Goal: Find specific page/section: Find specific page/section

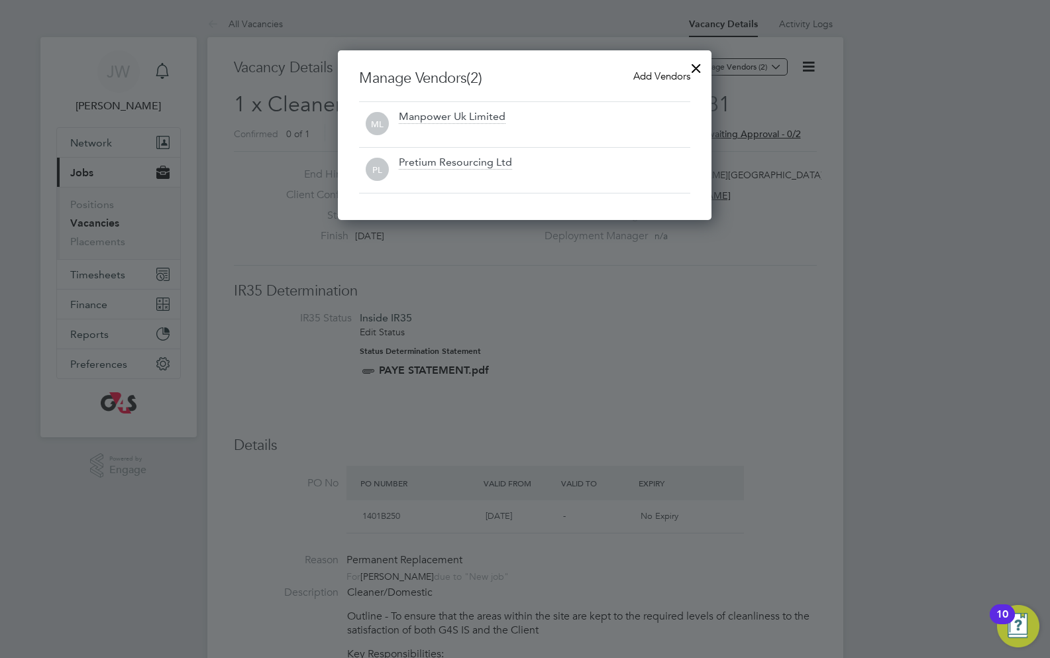
click at [701, 65] on div at bounding box center [696, 65] width 24 height 24
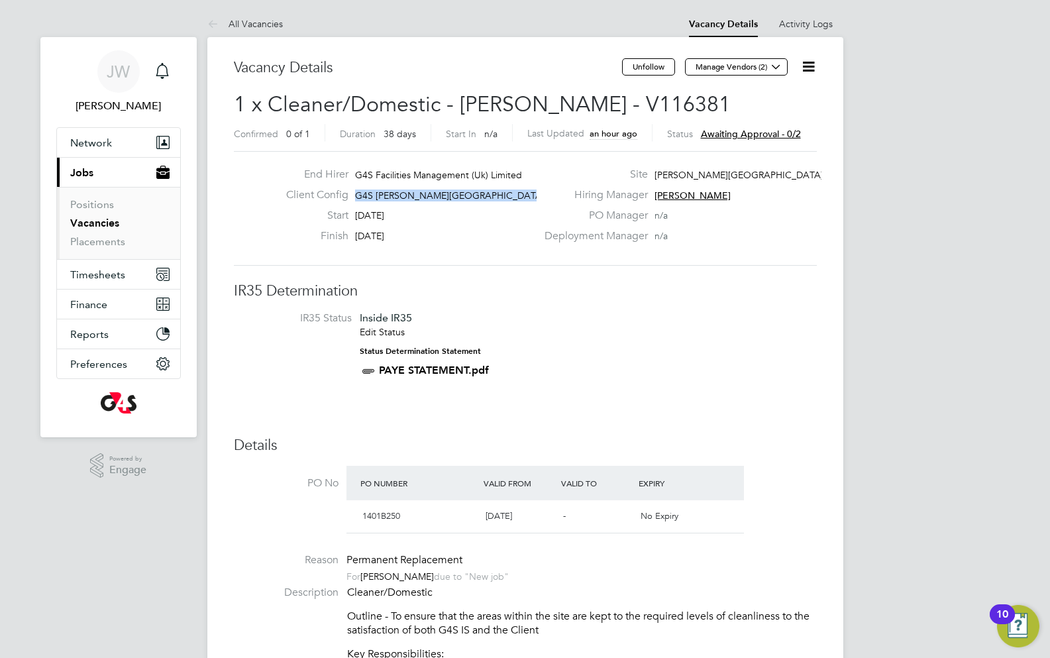
drag, startPoint x: 355, startPoint y: 189, endPoint x: 525, endPoint y: 192, distance: 169.6
click at [525, 192] on span "G4S [PERSON_NAME][GEOGRAPHIC_DATA] - Operational" at bounding box center [479, 195] width 248 height 12
copy span "G4S [PERSON_NAME][GEOGRAPHIC_DATA] - Operational"
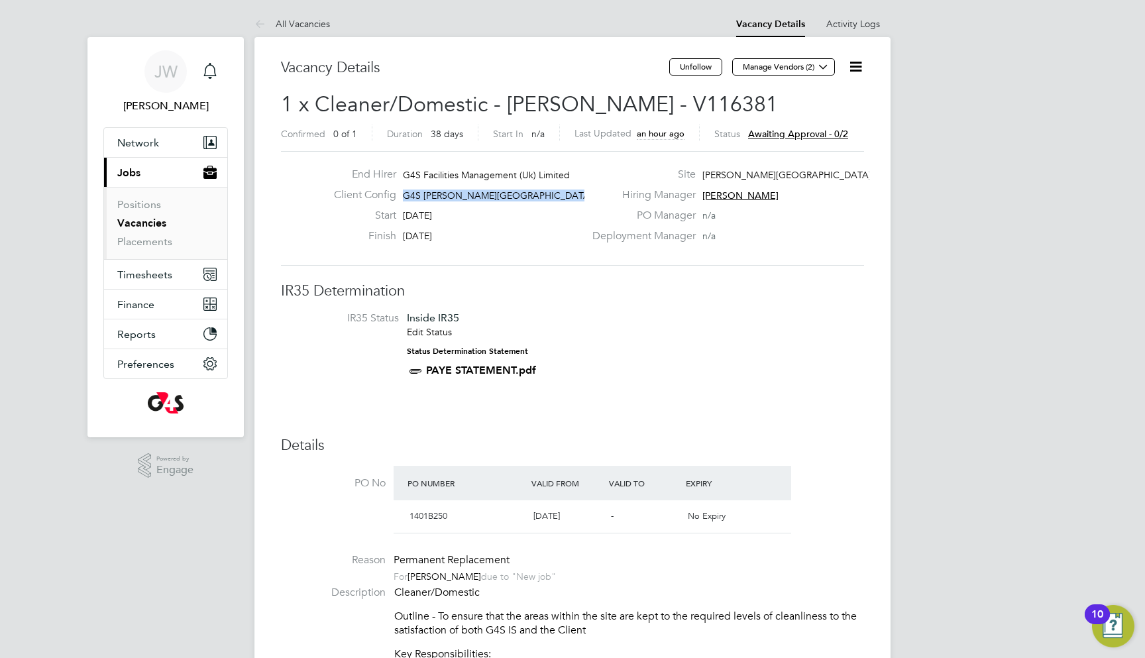
click at [442, 570] on link "Roberto B" at bounding box center [444, 576] width 74 height 12
click at [810, 256] on div "End Hirer G4S Facilities Management (Uk) Limited Client Config G4S FM Churchill…" at bounding box center [572, 208] width 583 height 115
click at [767, 73] on button "Manage Vendors (2)" at bounding box center [783, 66] width 103 height 17
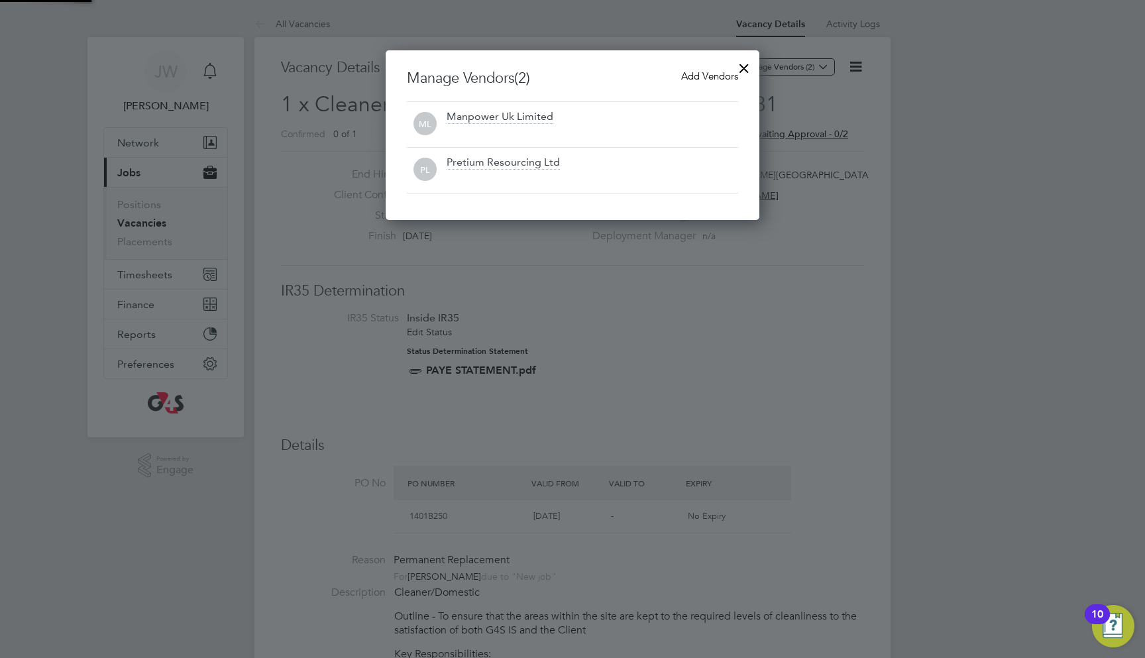
scroll to position [170, 374]
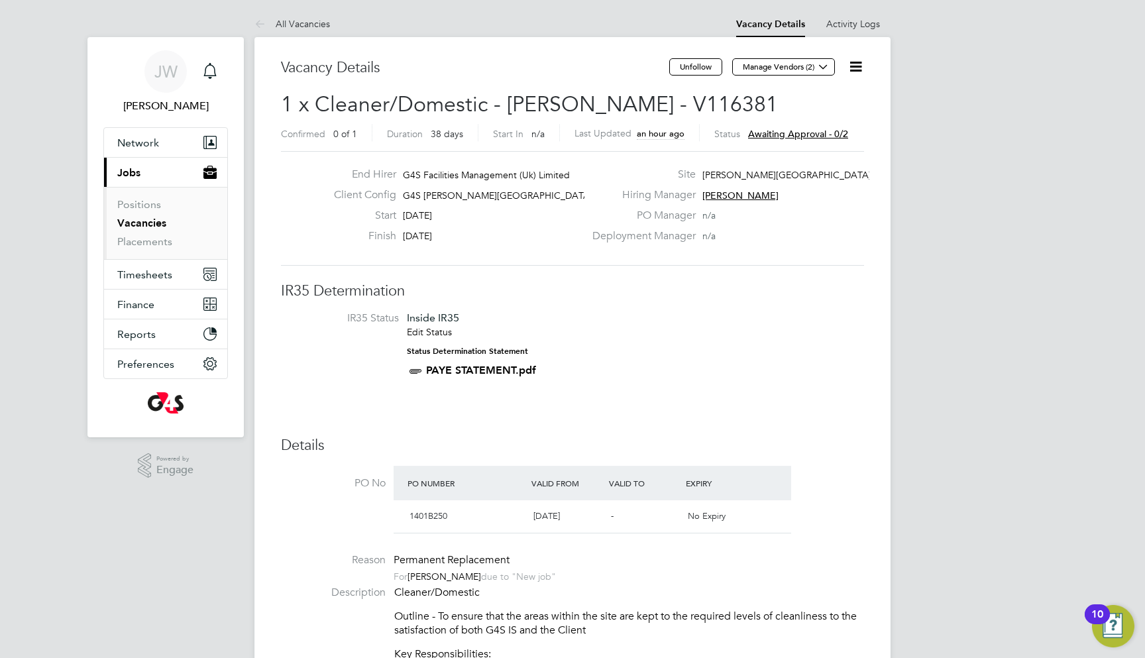
drag, startPoint x: 691, startPoint y: 182, endPoint x: 688, endPoint y: 227, distance: 45.8
click at [691, 182] on div "Site Churchill Hospital" at bounding box center [726, 178] width 285 height 21
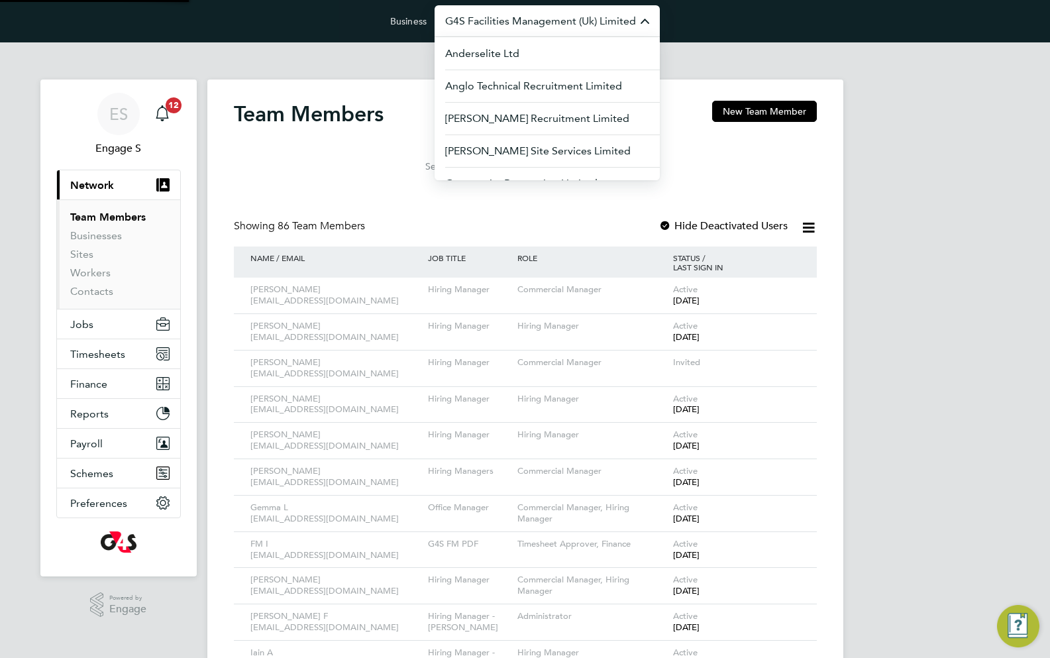
click at [466, 32] on input "G4S Facilities Management (Uk) Limited" at bounding box center [547, 20] width 225 height 31
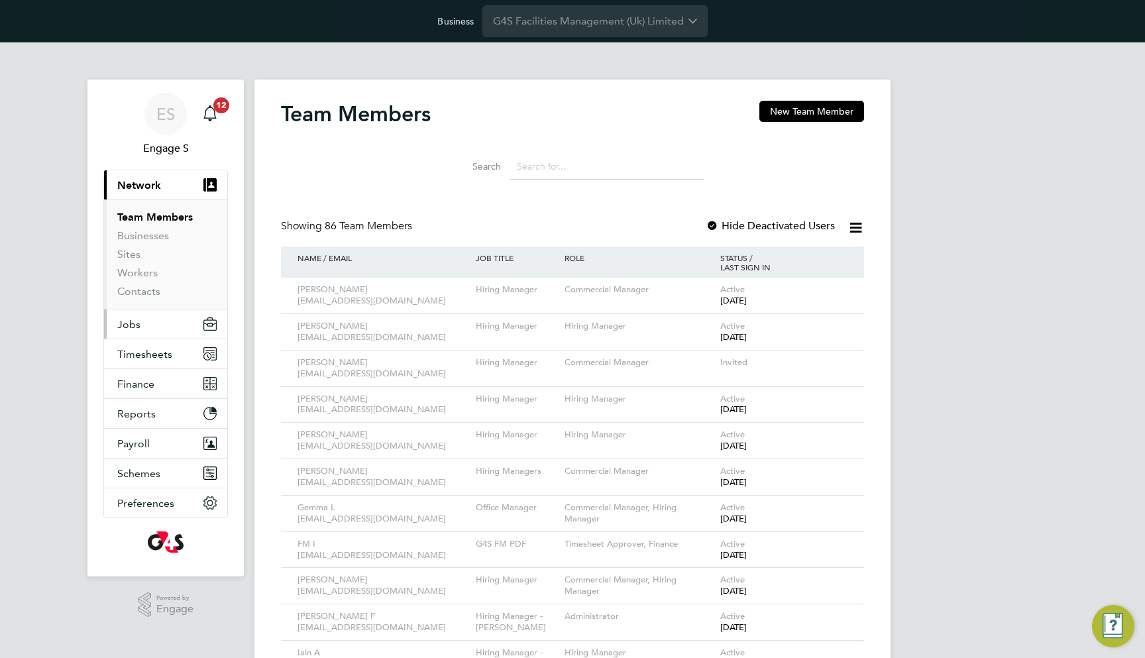
click at [154, 314] on button "Jobs" at bounding box center [165, 323] width 123 height 29
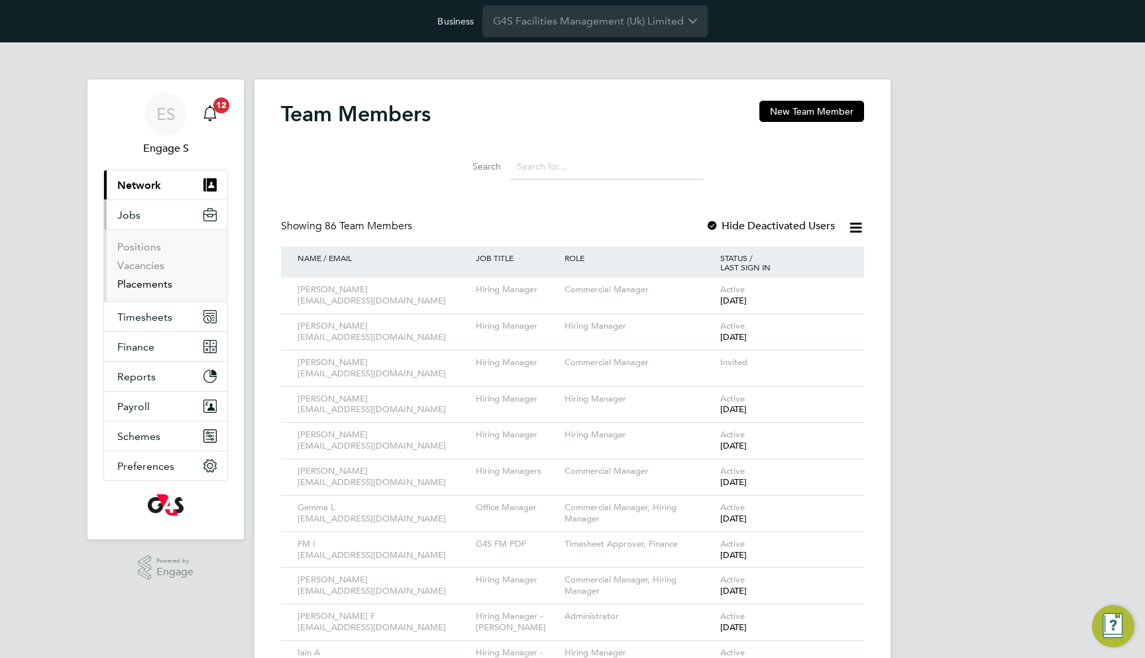
click at [148, 281] on link "Placements" at bounding box center [144, 284] width 55 height 13
